Goal: Book appointment/travel/reservation

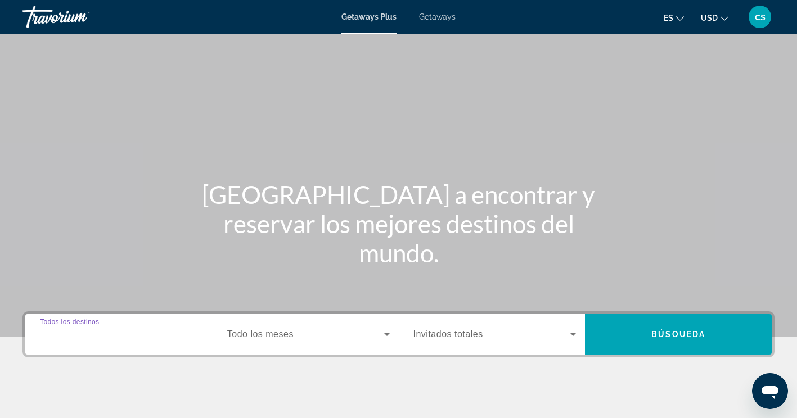
click at [149, 340] on input "Destination Todos los destinos" at bounding box center [121, 334] width 163 height 13
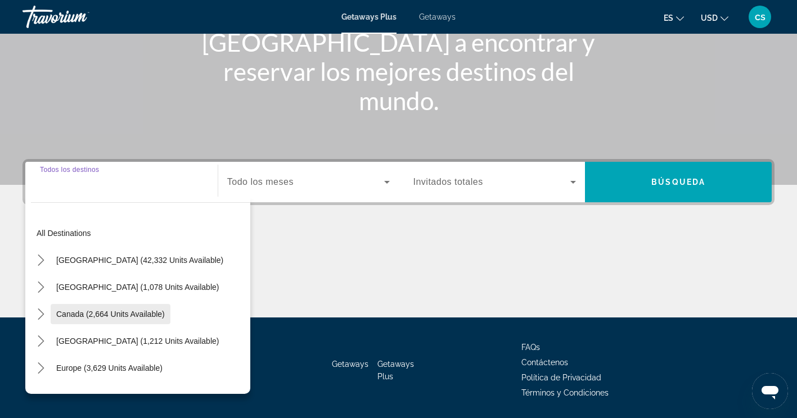
scroll to position [189, 0]
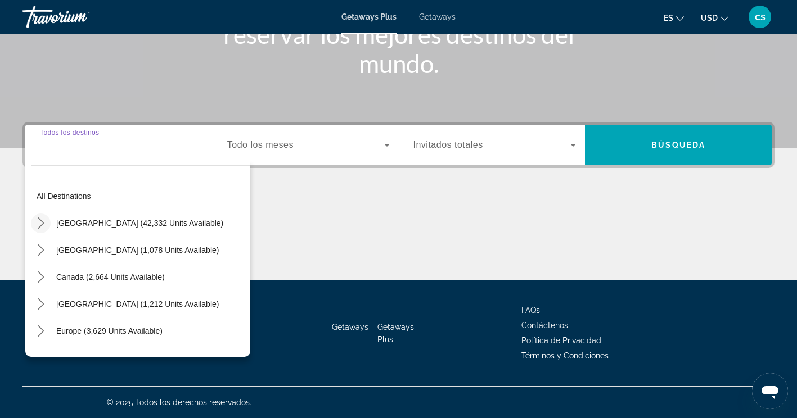
click at [40, 222] on icon "Toggle United States (42,332 units available) submenu" at bounding box center [40, 223] width 11 height 11
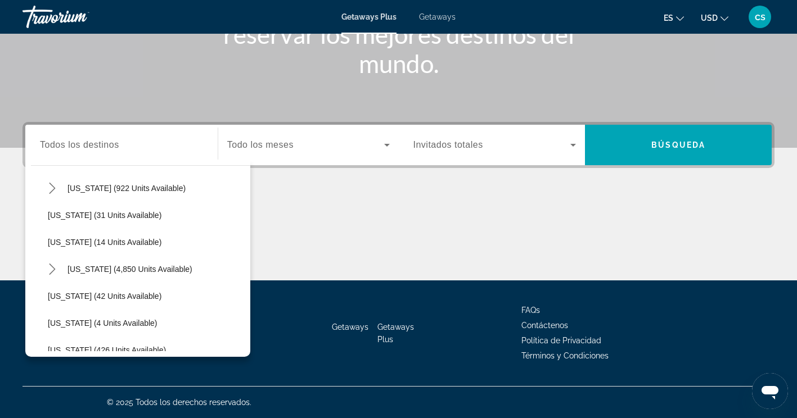
scroll to position [145, 0]
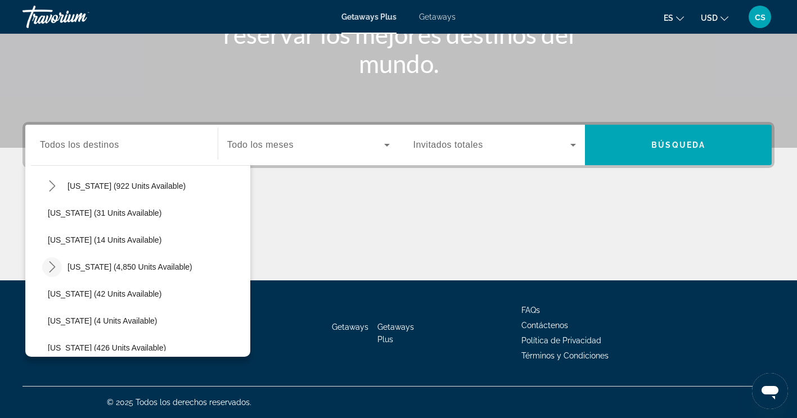
click at [49, 268] on icon "Toggle Florida (4,850 units available) submenu" at bounding box center [52, 266] width 11 height 11
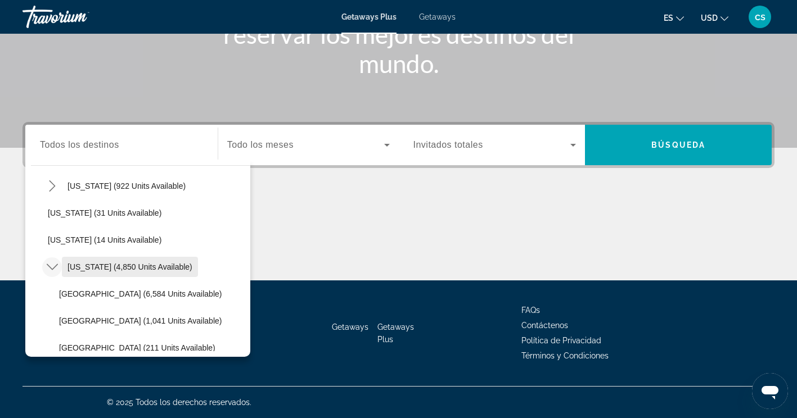
scroll to position [201, 0]
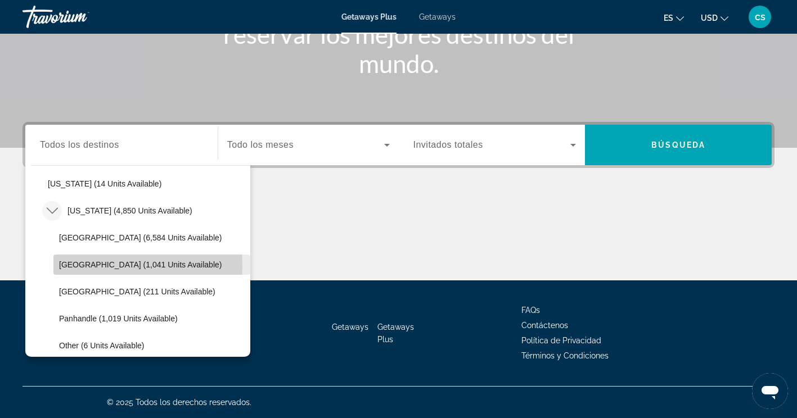
click at [67, 267] on span "[GEOGRAPHIC_DATA] (1,041 units available)" at bounding box center [140, 264] width 163 height 9
type input "**********"
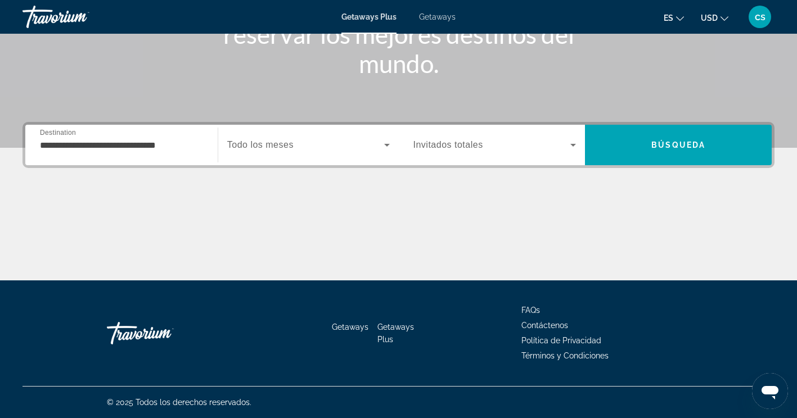
click at [247, 141] on span "Todo los meses" at bounding box center [260, 145] width 66 height 10
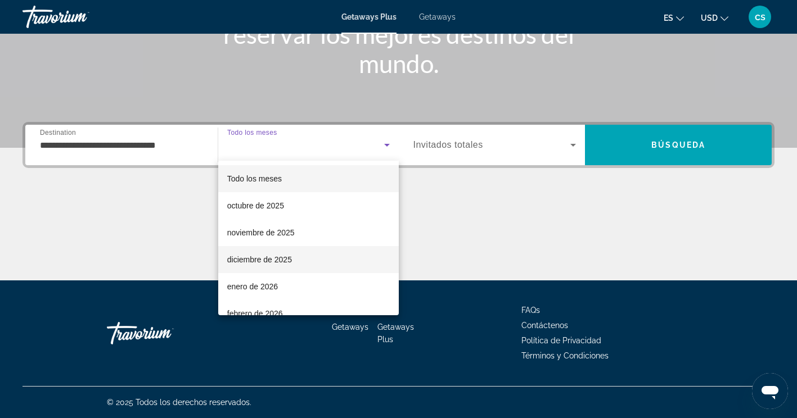
click at [265, 260] on span "diciembre de 2025" at bounding box center [259, 259] width 65 height 13
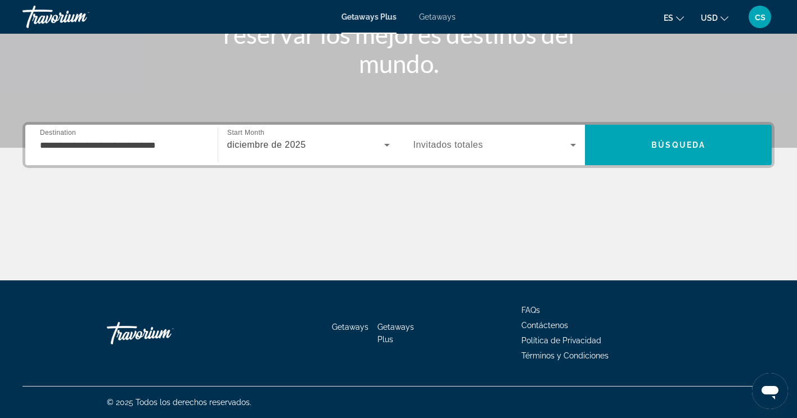
click at [468, 146] on span "Invitados totales" at bounding box center [448, 145] width 70 height 10
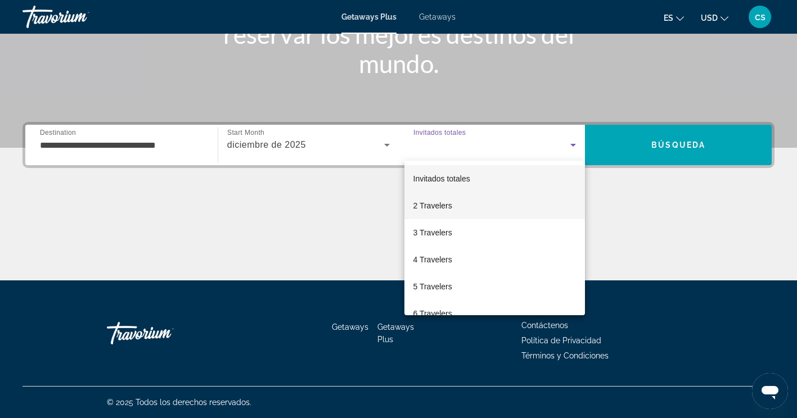
click at [459, 210] on mat-option "2 Travelers" at bounding box center [494, 205] width 181 height 27
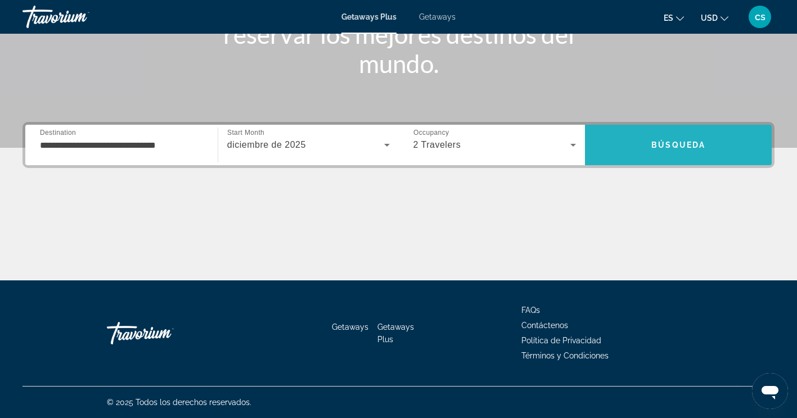
click at [637, 148] on span "Search" at bounding box center [678, 145] width 187 height 27
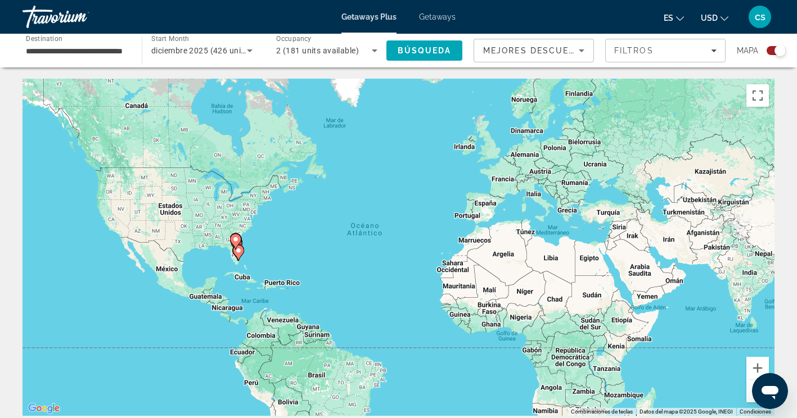
click at [233, 251] on gmp-advanced-marker "Main content" at bounding box center [238, 253] width 11 height 17
click at [232, 251] on div "Para activar la función de arrastrar con el teclado, presiona Alt + Intro. Una …" at bounding box center [398, 247] width 752 height 337
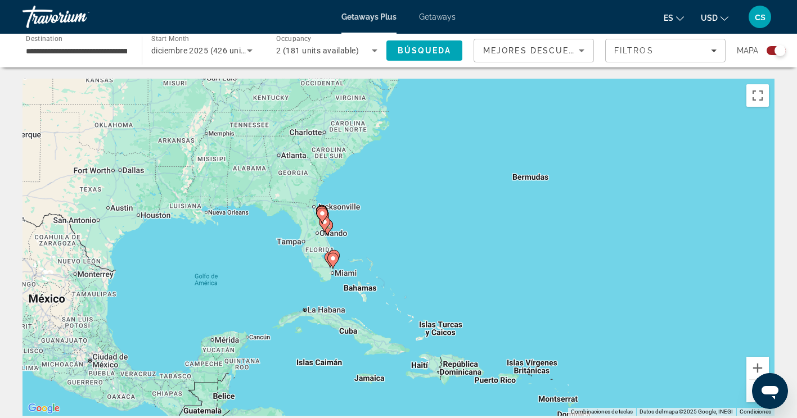
click at [310, 247] on div "Para activar la función de arrastrar con el teclado, presiona Alt + Intro. Una …" at bounding box center [398, 247] width 752 height 337
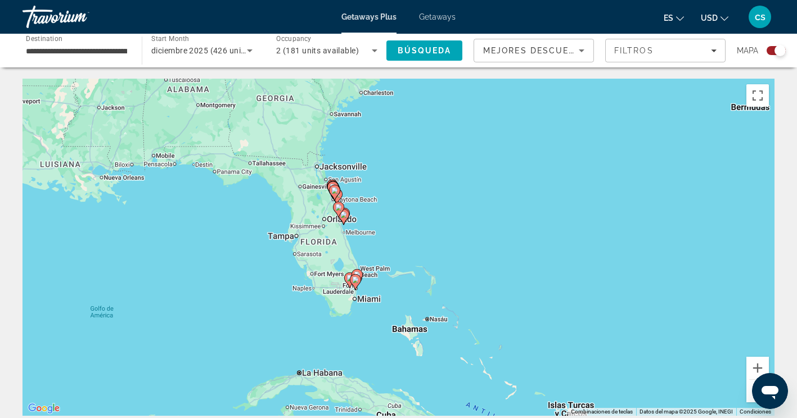
click at [326, 272] on div "Para activar la función de arrastrar con el teclado, presiona Alt + Intro. Una …" at bounding box center [398, 247] width 752 height 337
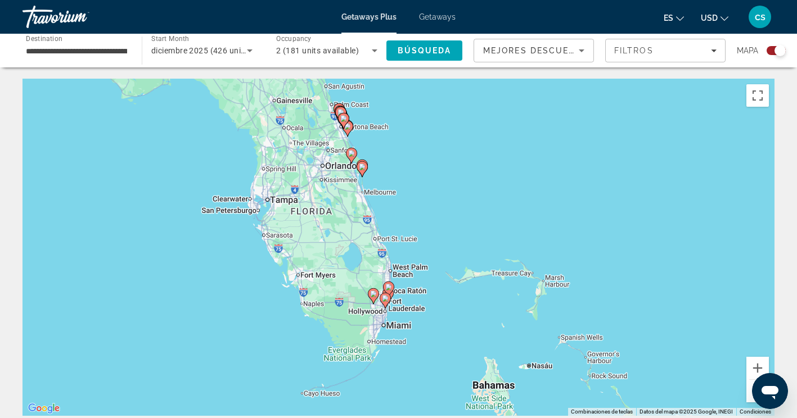
click at [360, 268] on div "Para activar la función de arrastrar con el teclado, presiona Alt + Intro. Una …" at bounding box center [398, 247] width 752 height 337
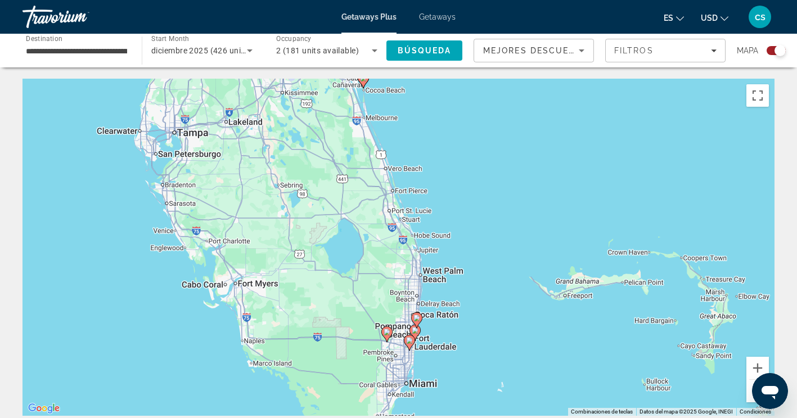
click at [374, 283] on div "Para activar la función de arrastrar con el teclado, presiona Alt + Intro. Una …" at bounding box center [398, 247] width 752 height 337
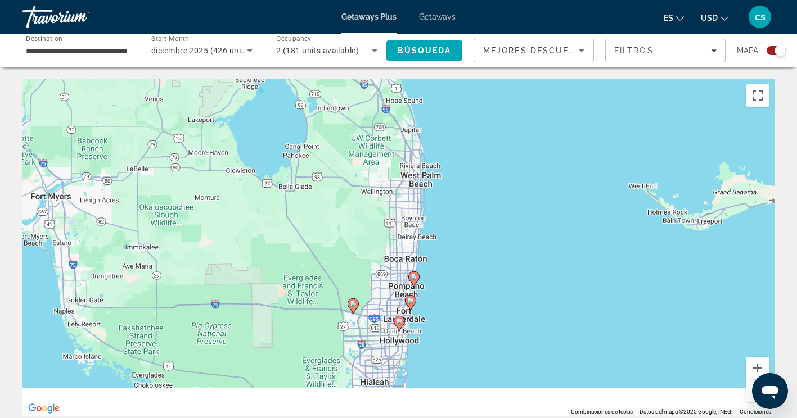
drag, startPoint x: 409, startPoint y: 328, endPoint x: 353, endPoint y: 196, distance: 143.6
click at [353, 196] on div "Para activar la función de arrastrar con el teclado, presiona Alt + Intro. Una …" at bounding box center [398, 247] width 752 height 337
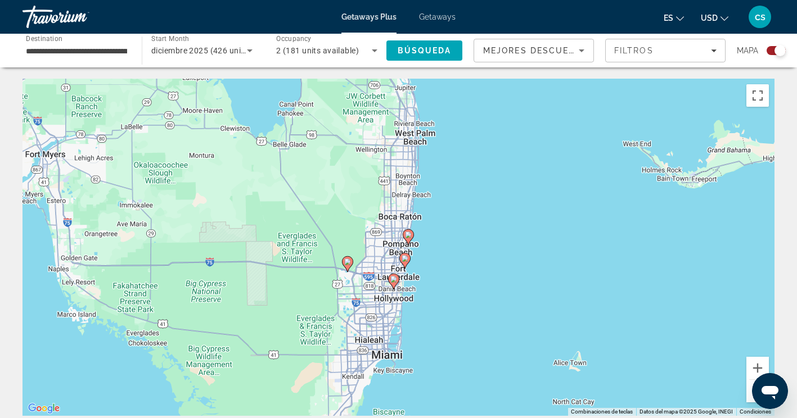
click at [370, 247] on div "Para activar la función de arrastrar con el teclado, presiona Alt + Intro. Una …" at bounding box center [398, 247] width 752 height 337
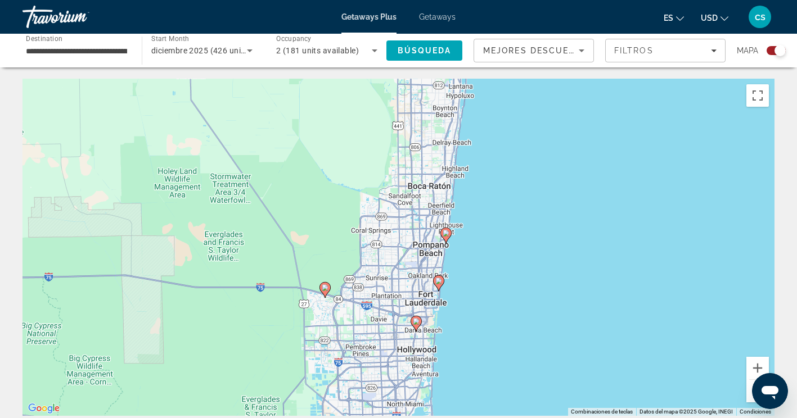
click at [408, 279] on div "Para activar la función de arrastrar con el teclado, presiona Alt + Intro. Una …" at bounding box center [398, 247] width 752 height 337
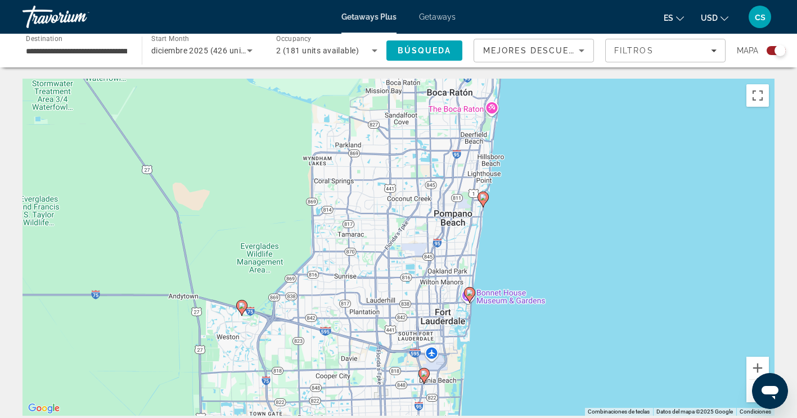
click at [397, 302] on div "Para activar la función de arrastrar con el teclado, presiona Alt + Intro. Una …" at bounding box center [398, 247] width 752 height 337
drag, startPoint x: 399, startPoint y: 296, endPoint x: 354, endPoint y: 156, distance: 146.4
click at [354, 156] on div "Para activar la función de arrastrar con el teclado, presiona Alt + Intro. Una …" at bounding box center [398, 247] width 752 height 337
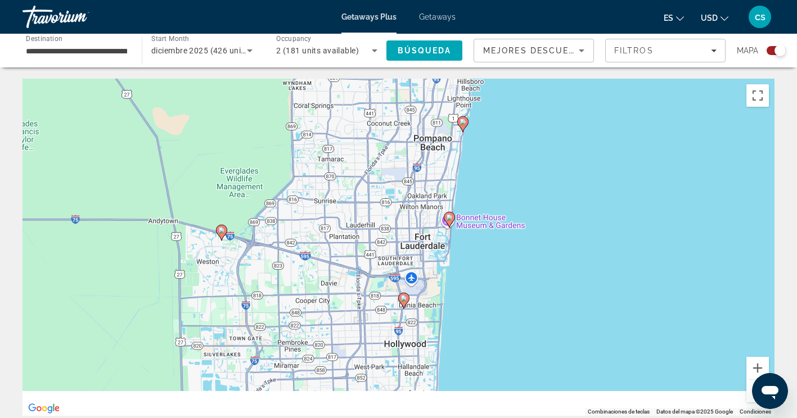
drag, startPoint x: 386, startPoint y: 263, endPoint x: 357, endPoint y: 147, distance: 118.8
click at [357, 147] on div "Para activar la función de arrastrar con el teclado, presiona Alt + Intro. Una …" at bounding box center [398, 247] width 752 height 337
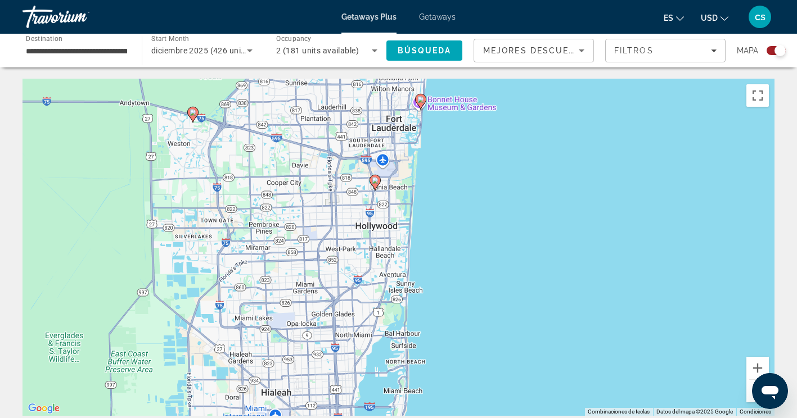
drag, startPoint x: 363, startPoint y: 234, endPoint x: 344, endPoint y: 152, distance: 85.0
click at [344, 152] on div "Para activar la función de arrastrar con el teclado, presiona Alt + Intro. Una …" at bounding box center [398, 247] width 752 height 337
click at [346, 168] on div "Para activar la función de arrastrar con el teclado, presiona Alt + Intro. Una …" at bounding box center [398, 247] width 752 height 337
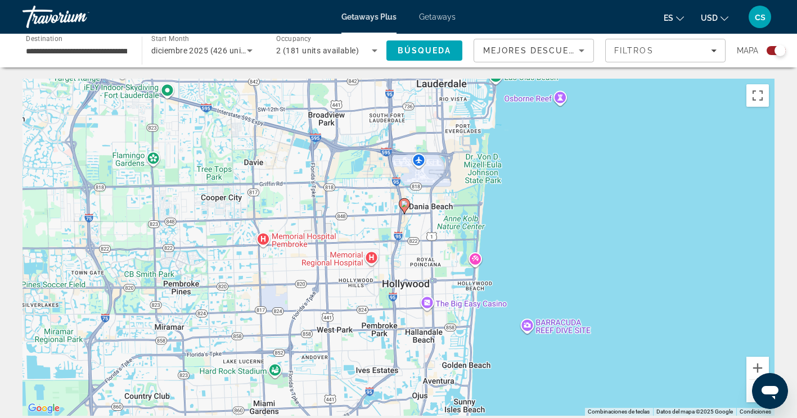
click at [406, 205] on image "Main content" at bounding box center [404, 204] width 7 height 7
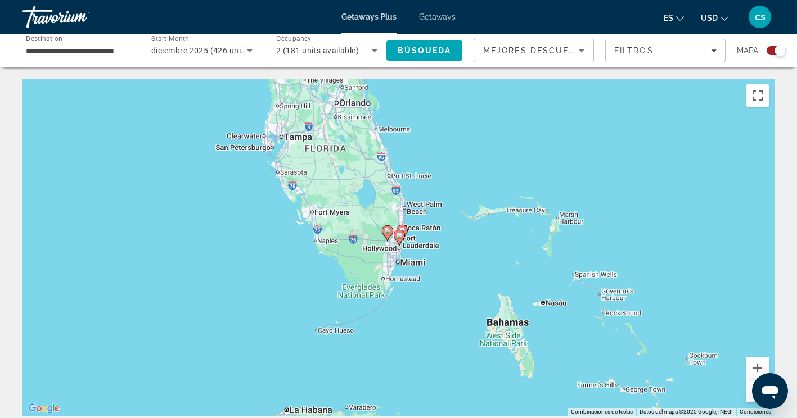
click at [399, 246] on icon "Main content" at bounding box center [399, 238] width 11 height 16
type input "**********"
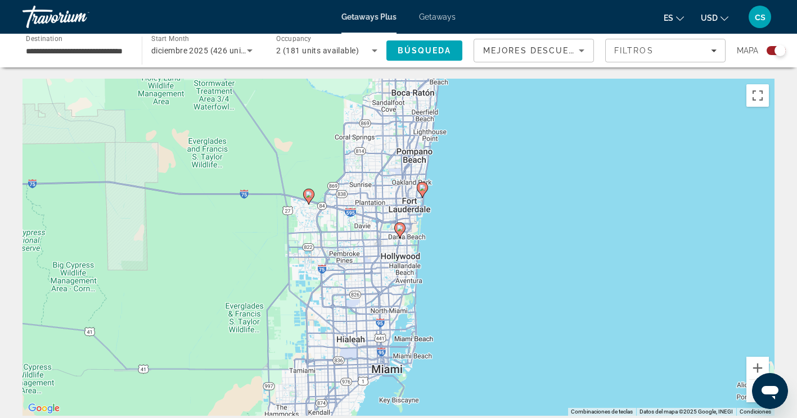
click at [395, 229] on icon "Main content" at bounding box center [399, 230] width 10 height 15
